Goal: Task Accomplishment & Management: Manage account settings

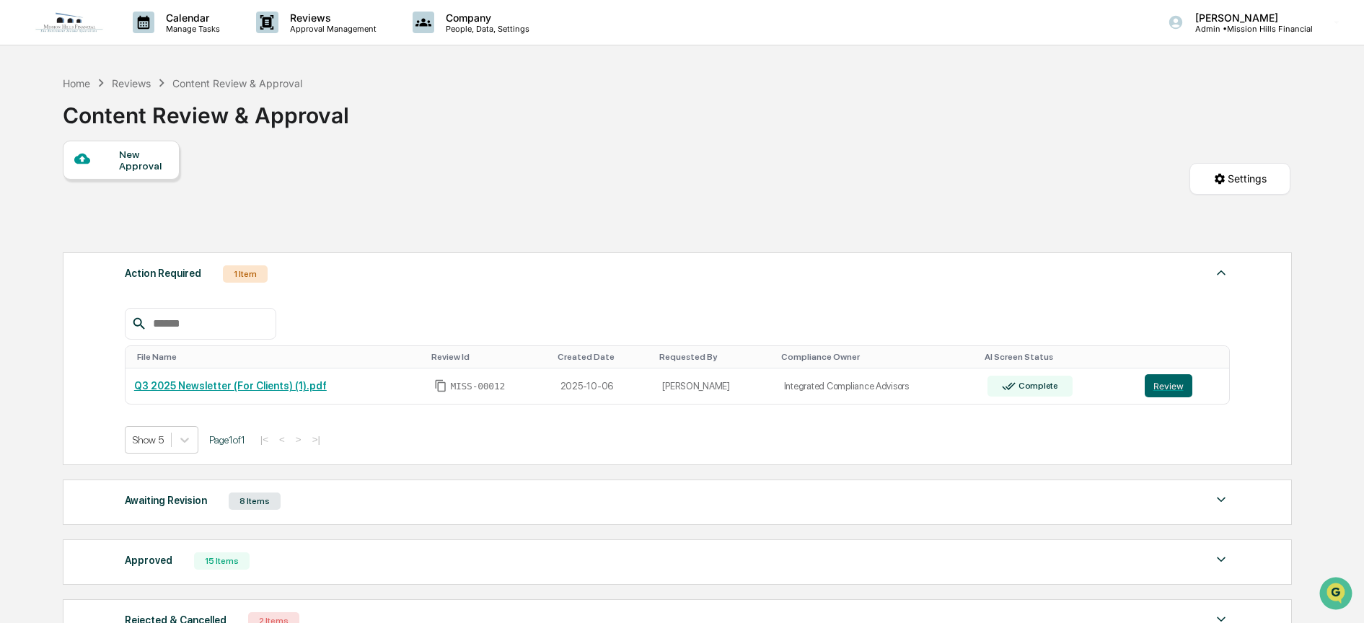
click at [128, 82] on div "Reviews" at bounding box center [131, 83] width 39 height 12
click at [135, 84] on div "Reviews" at bounding box center [131, 83] width 39 height 12
click at [137, 81] on div "Reviews" at bounding box center [131, 83] width 39 height 12
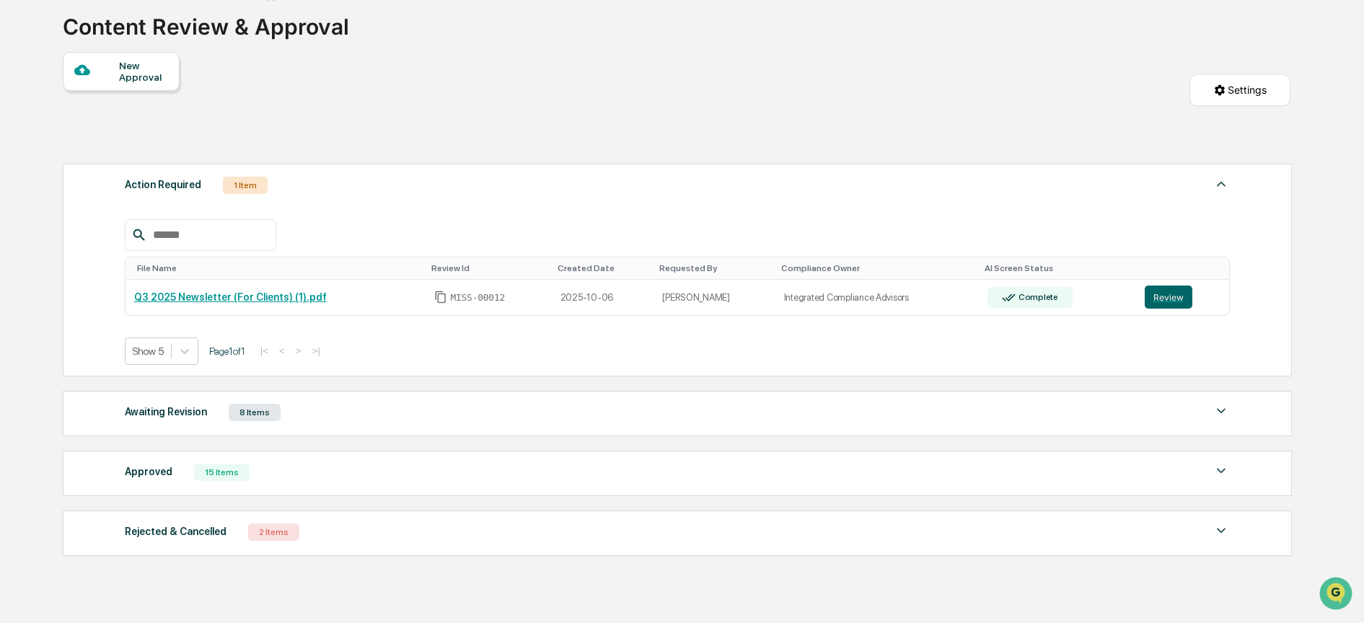
scroll to position [166, 0]
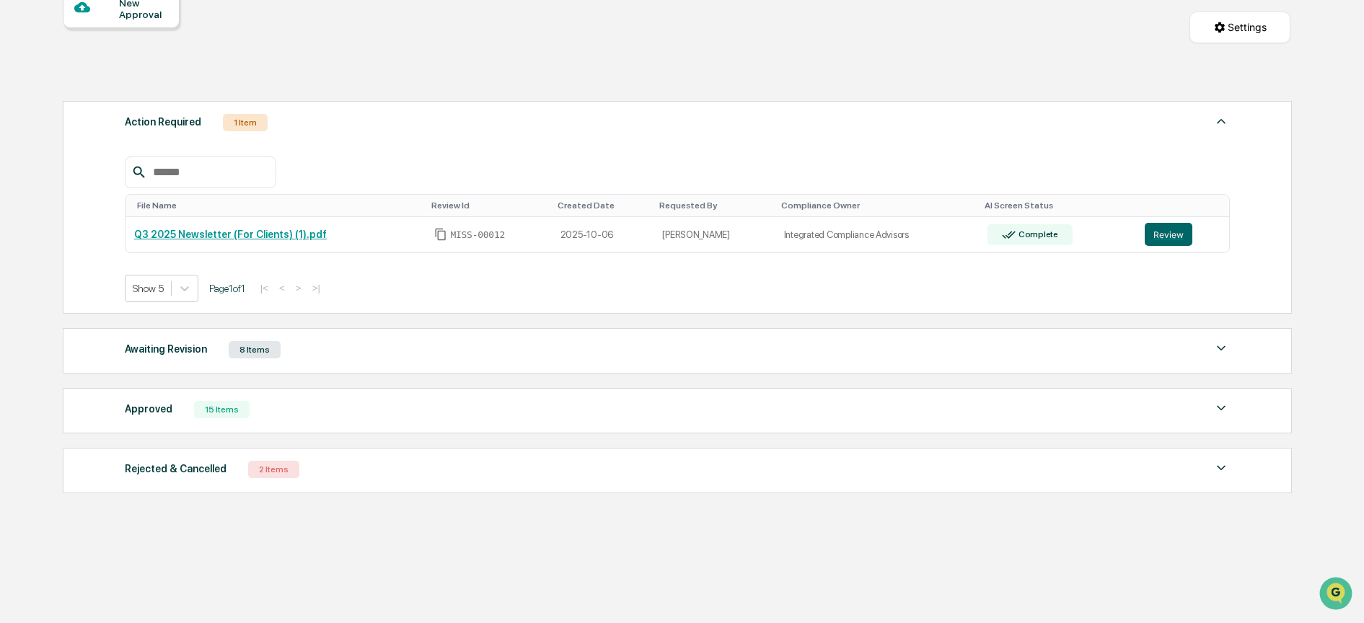
click at [229, 401] on div "15 Items" at bounding box center [222, 409] width 56 height 17
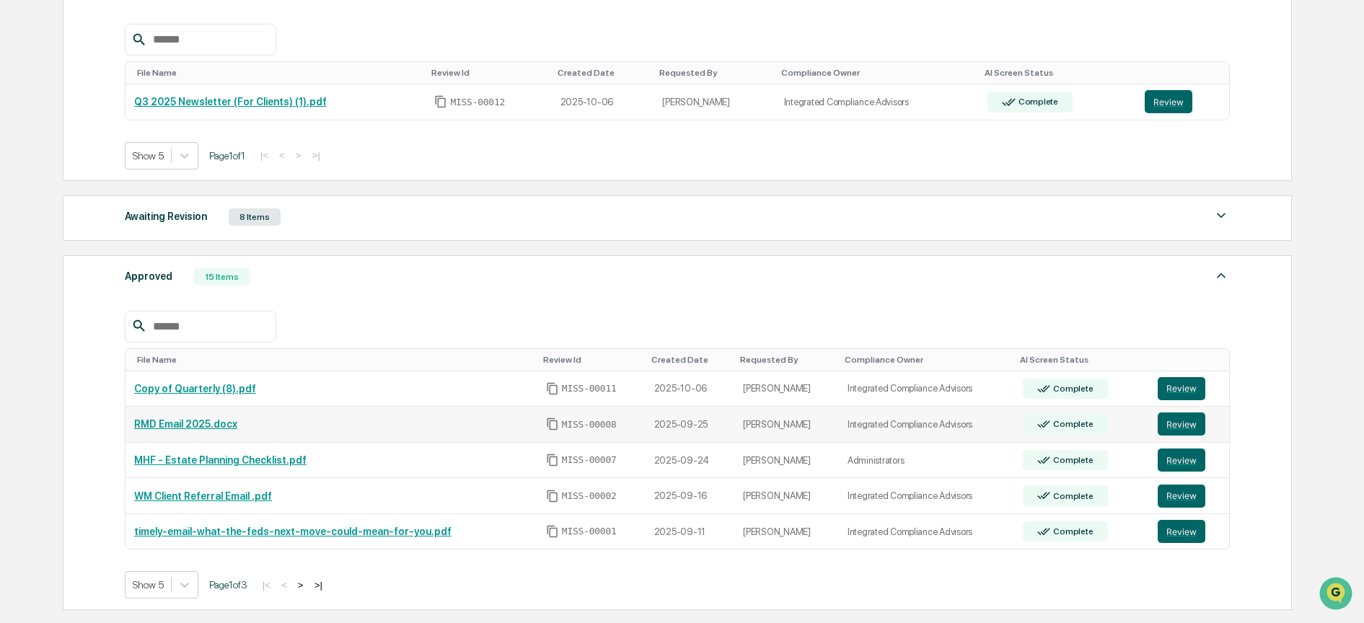
scroll to position [371, 0]
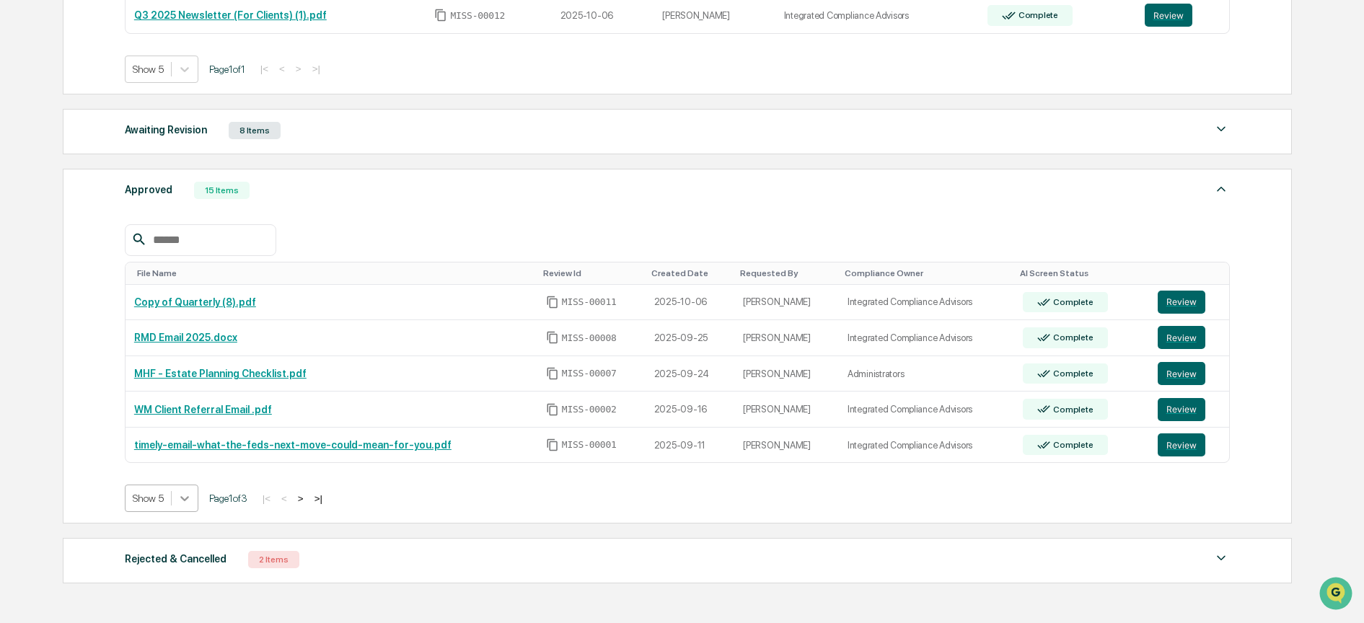
click at [177, 498] on body "Calendar Manage Tasks Reviews Approval Management Company People, Data, Setting…" at bounding box center [682, 171] width 1364 height 1085
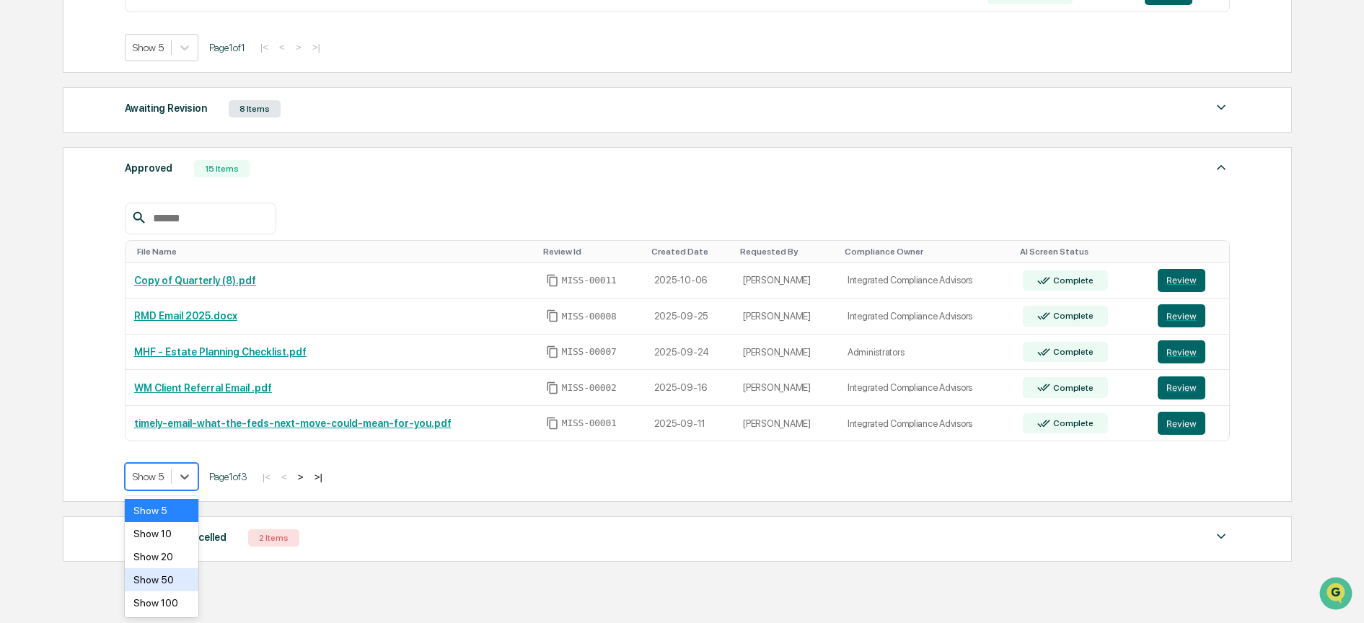
click at [175, 581] on div "Show 50" at bounding box center [162, 579] width 74 height 23
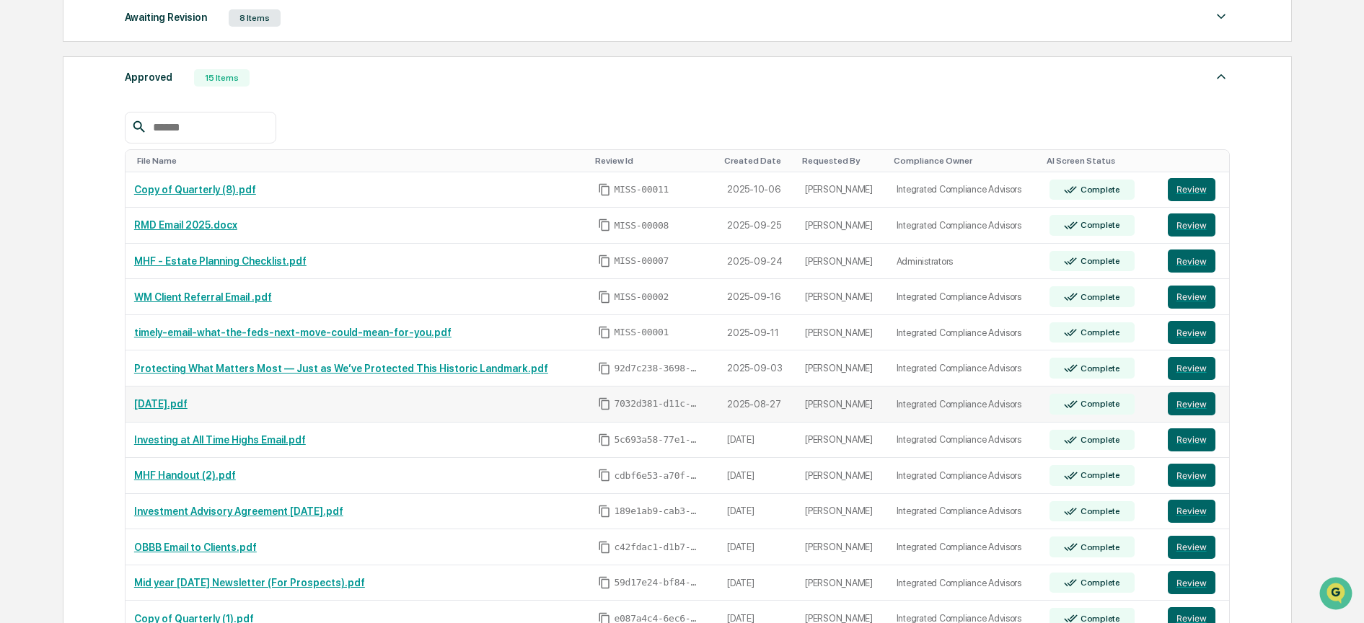
scroll to position [612, 0]
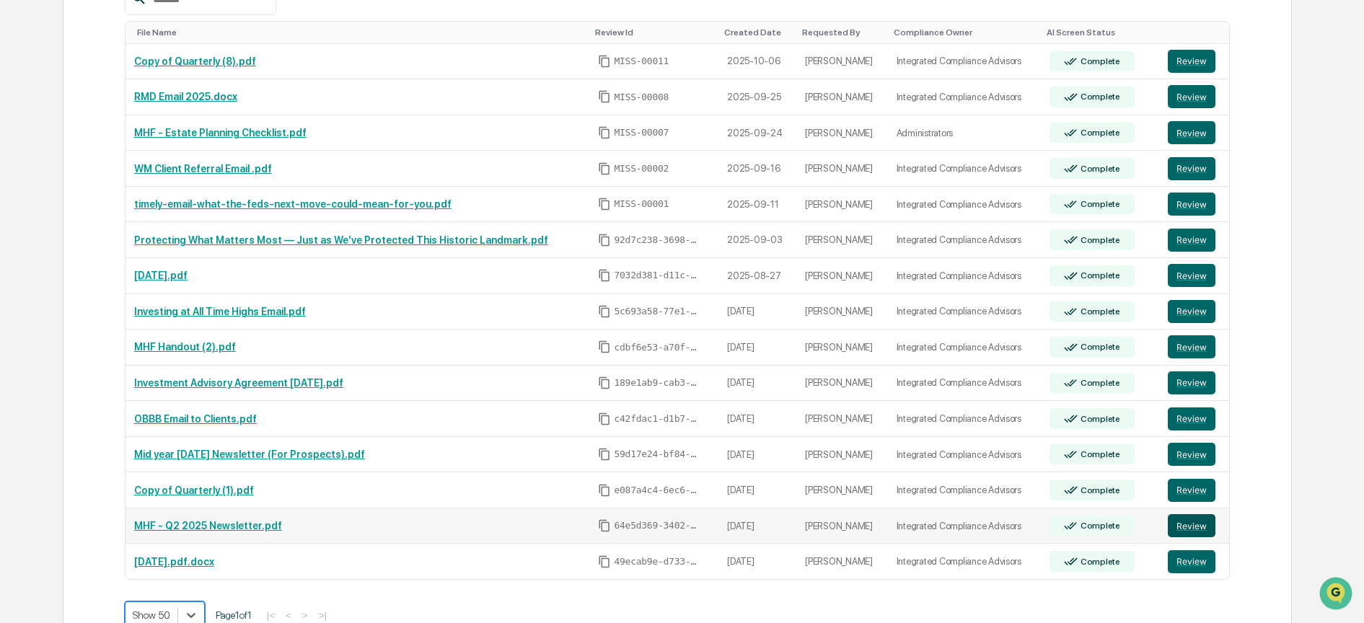
click at [1184, 529] on button "Review" at bounding box center [1192, 525] width 48 height 23
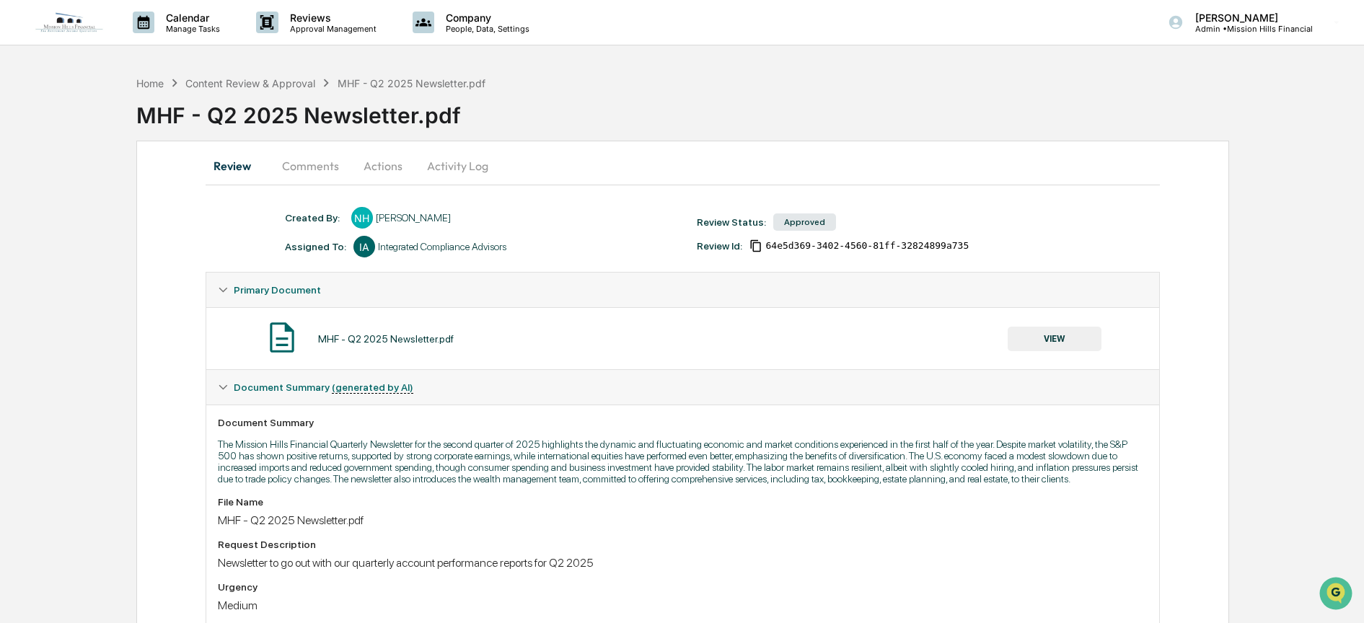
click at [309, 160] on button "Comments" at bounding box center [310, 166] width 80 height 35
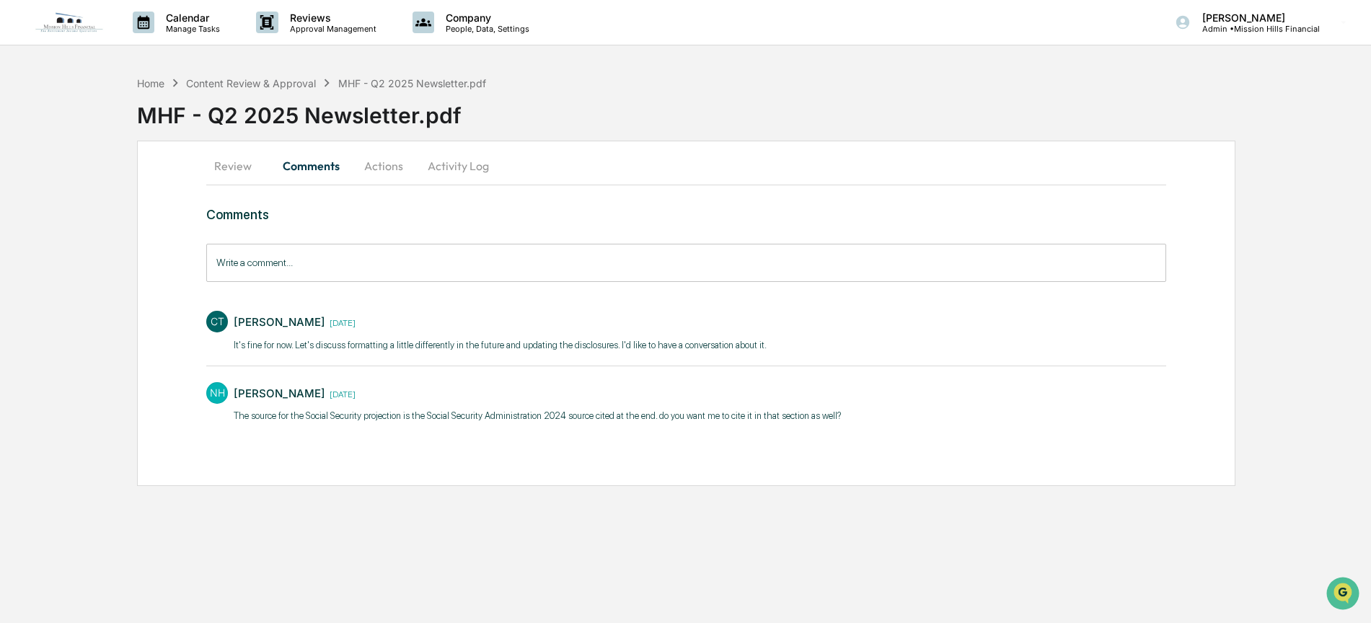
click at [384, 165] on button "Actions" at bounding box center [383, 166] width 65 height 35
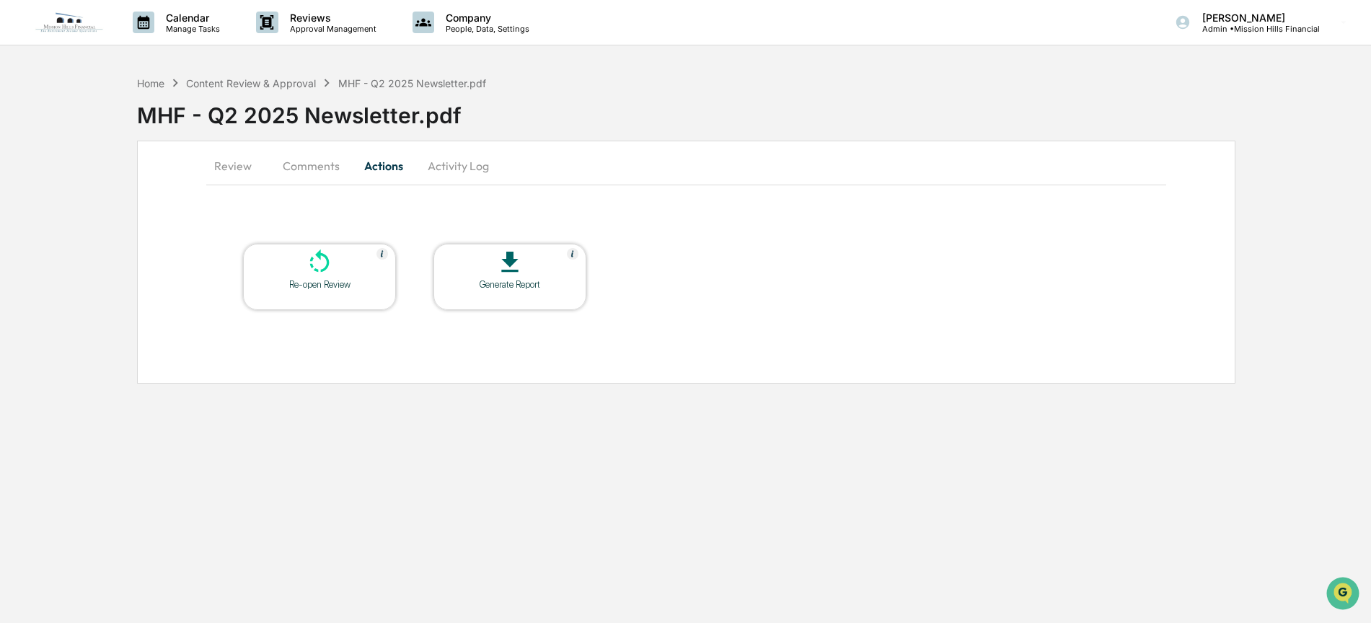
click at [226, 167] on button "Review" at bounding box center [238, 166] width 65 height 35
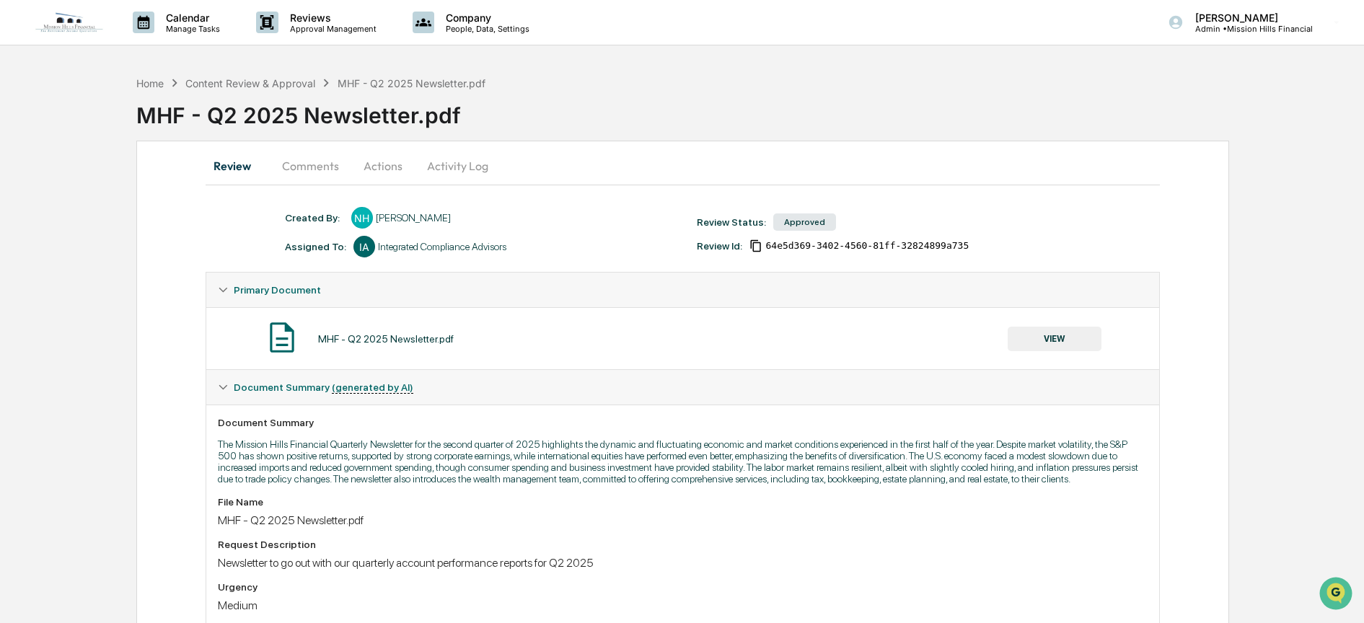
scroll to position [164, 0]
